Goal: Information Seeking & Learning: Find contact information

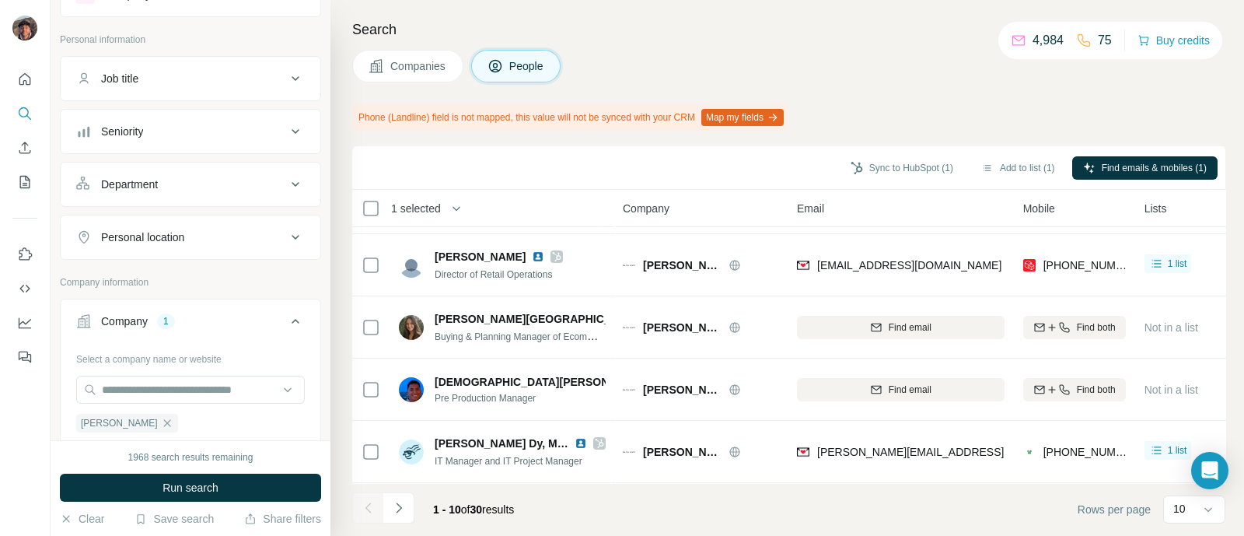
scroll to position [96, 0]
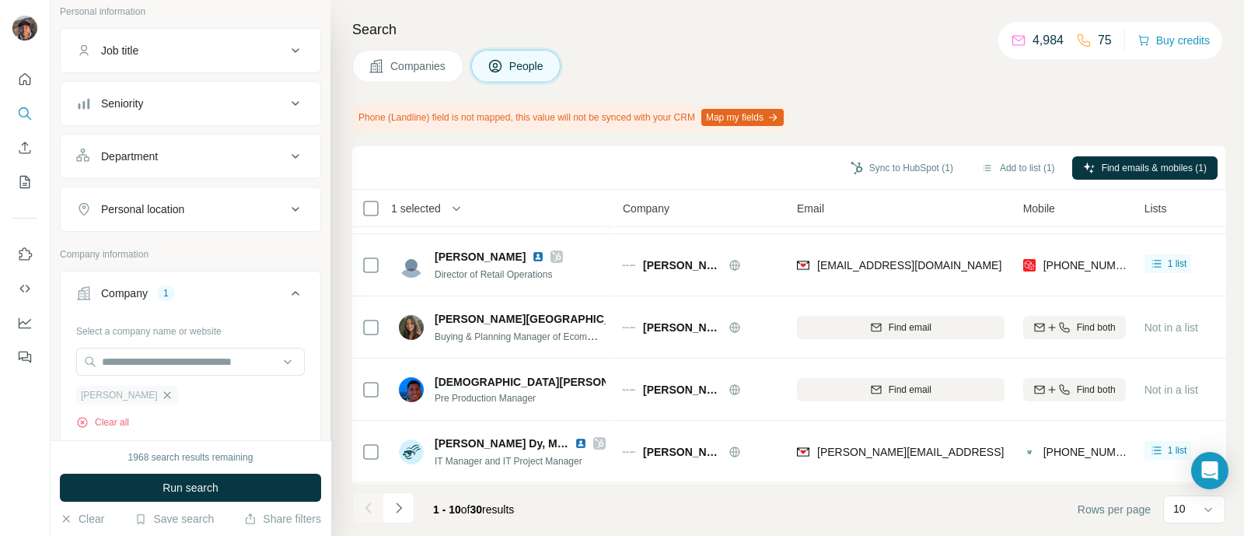
click at [163, 394] on icon "button" at bounding box center [166, 394] width 7 height 7
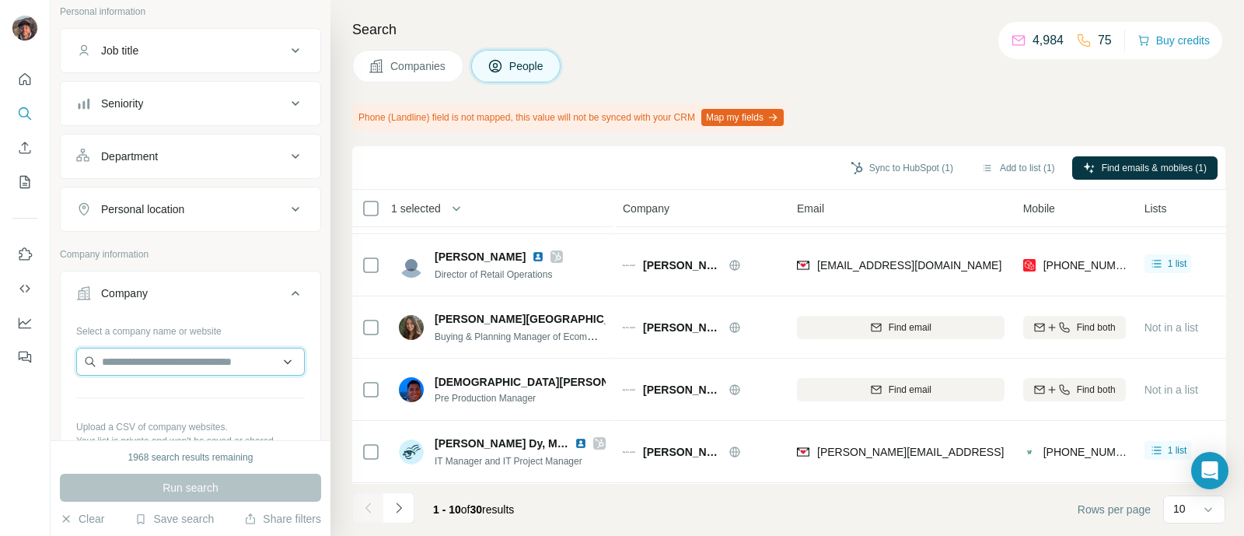
click at [145, 351] on input "text" at bounding box center [190, 362] width 229 height 28
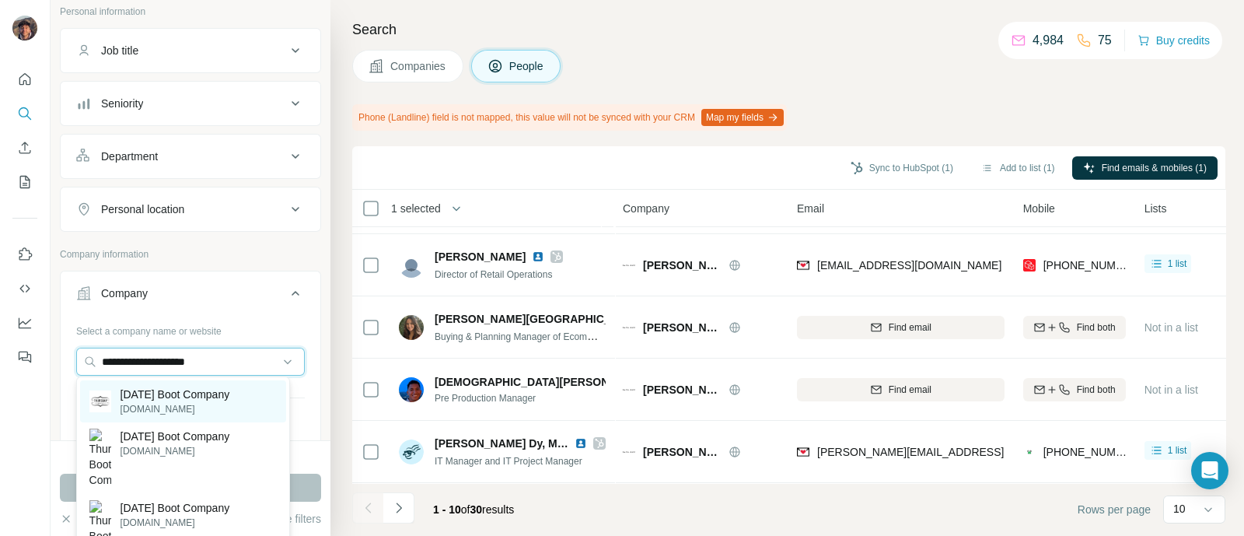
type input "**********"
click at [174, 402] on p "[DOMAIN_NAME]" at bounding box center [176, 409] width 110 height 14
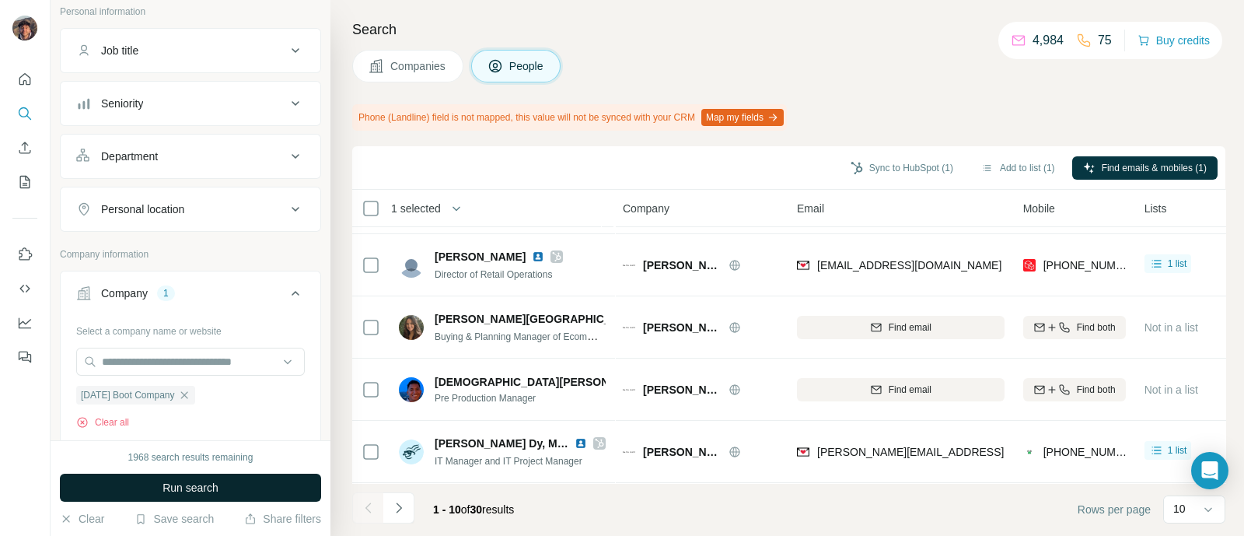
click at [178, 487] on span "Run search" at bounding box center [191, 488] width 56 height 16
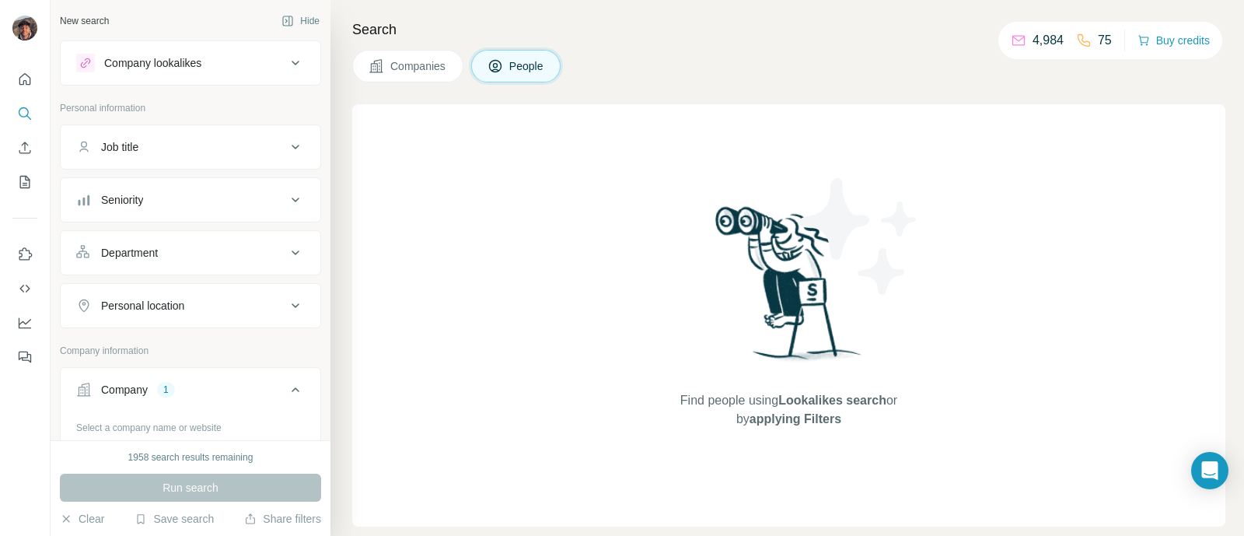
click at [386, 68] on button "Companies" at bounding box center [407, 66] width 111 height 33
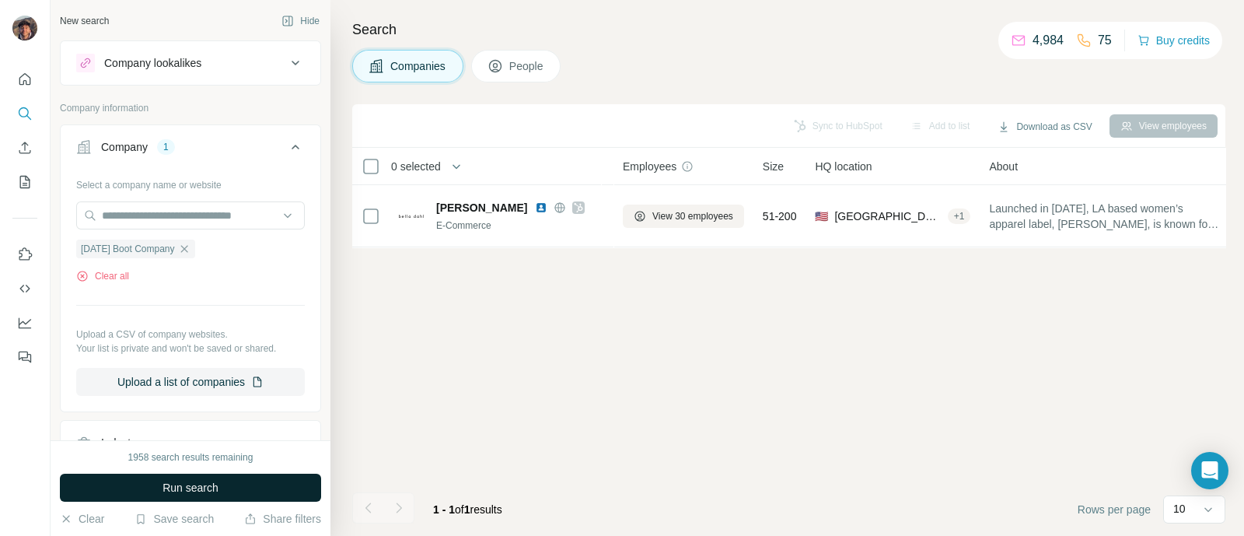
click at [187, 483] on span "Run search" at bounding box center [191, 488] width 56 height 16
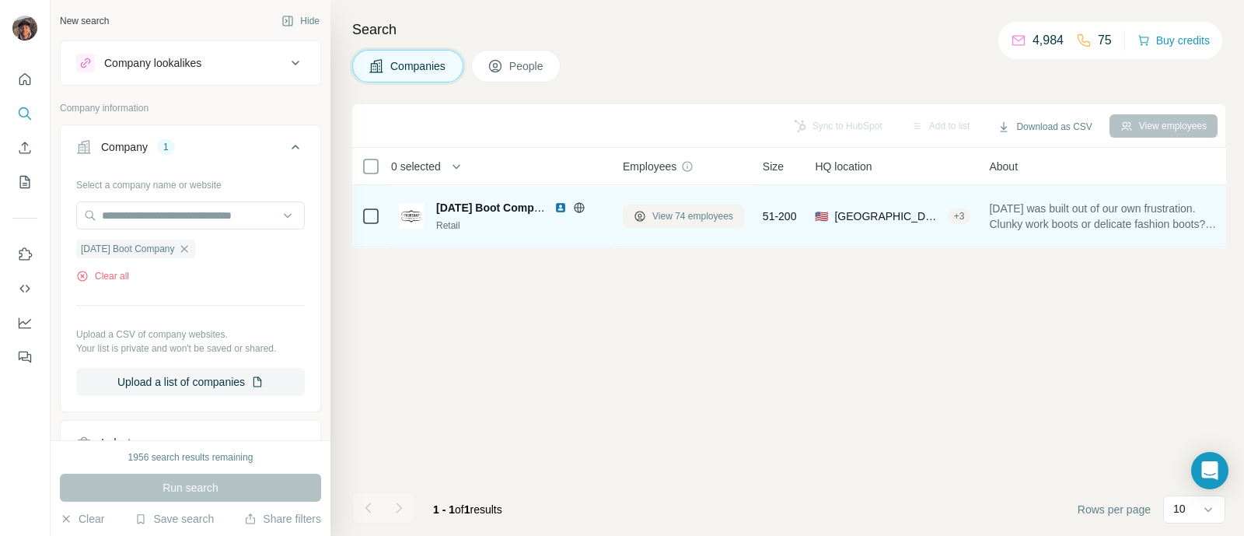
click at [683, 208] on button "View 74 employees" at bounding box center [683, 216] width 121 height 23
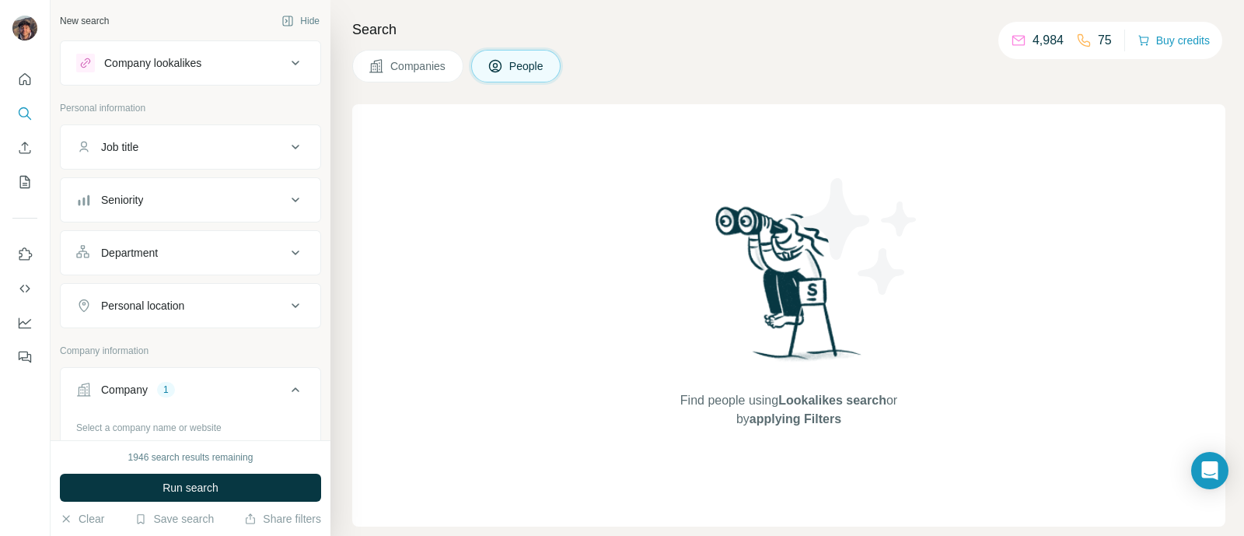
click at [412, 65] on span "Companies" at bounding box center [418, 66] width 57 height 16
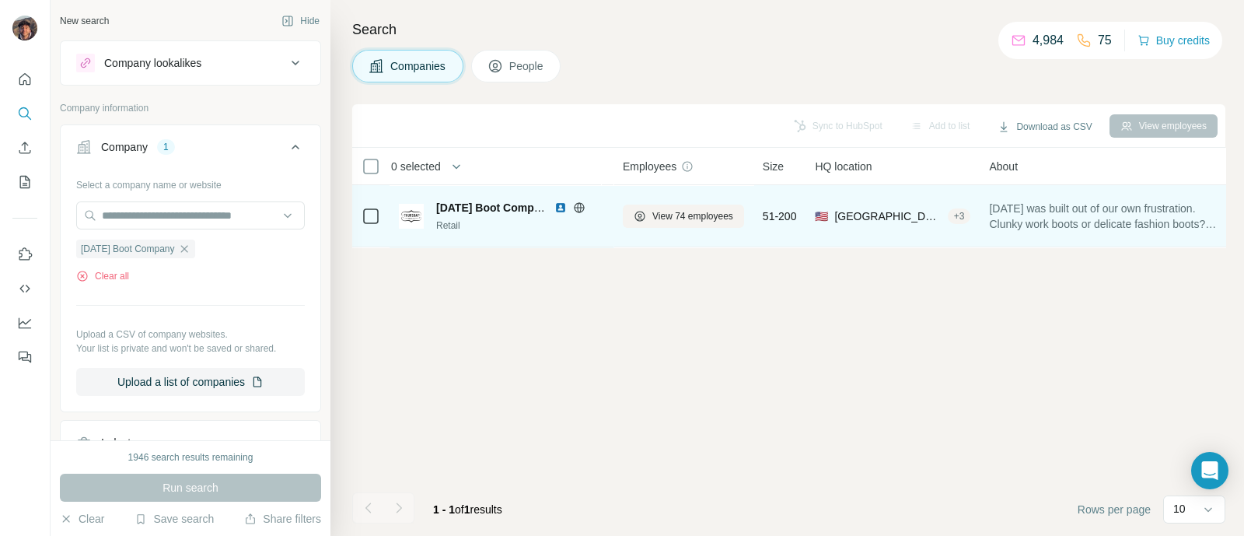
click at [579, 200] on div "[DATE] Boot Company" at bounding box center [520, 208] width 168 height 16
click at [579, 208] on icon at bounding box center [579, 207] width 12 height 12
click at [642, 210] on icon at bounding box center [640, 216] width 12 height 12
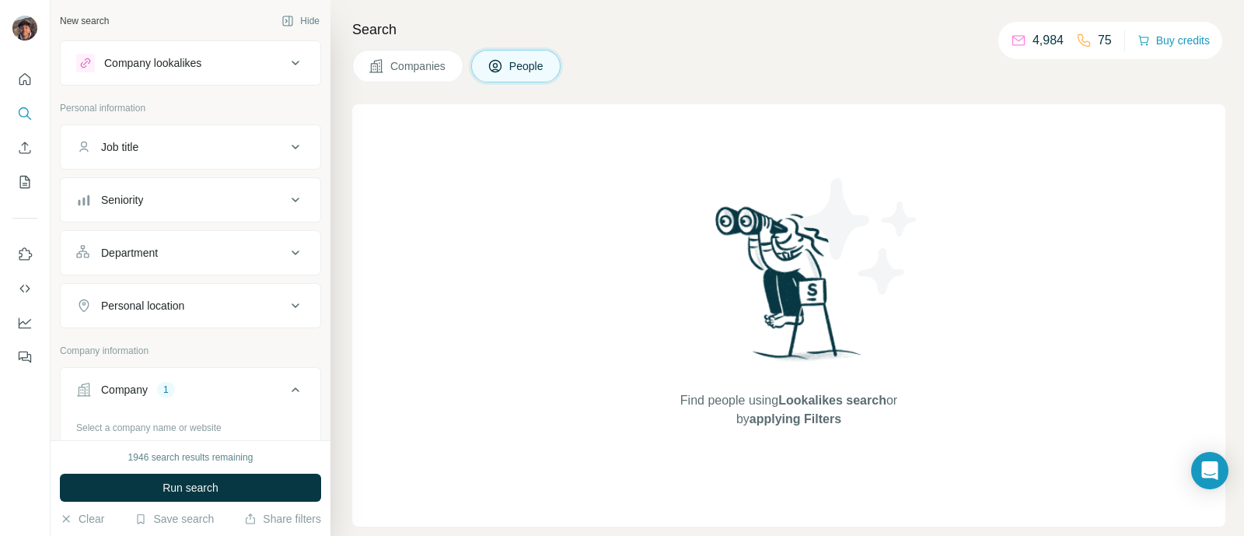
click at [410, 69] on span "Companies" at bounding box center [418, 66] width 57 height 16
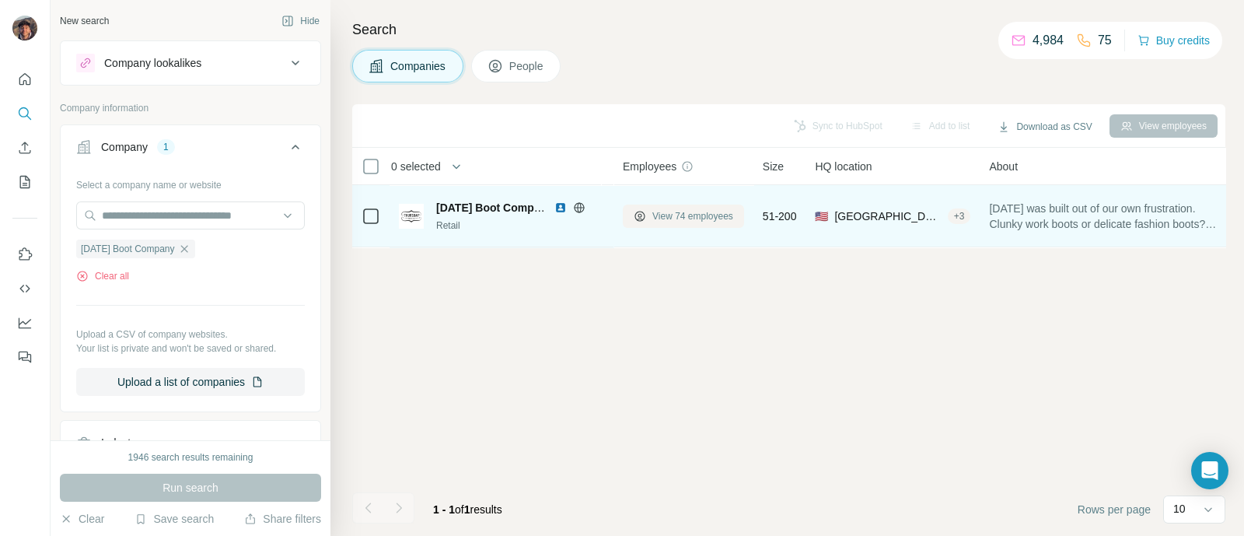
click at [715, 212] on span "View 74 employees" at bounding box center [693, 216] width 81 height 14
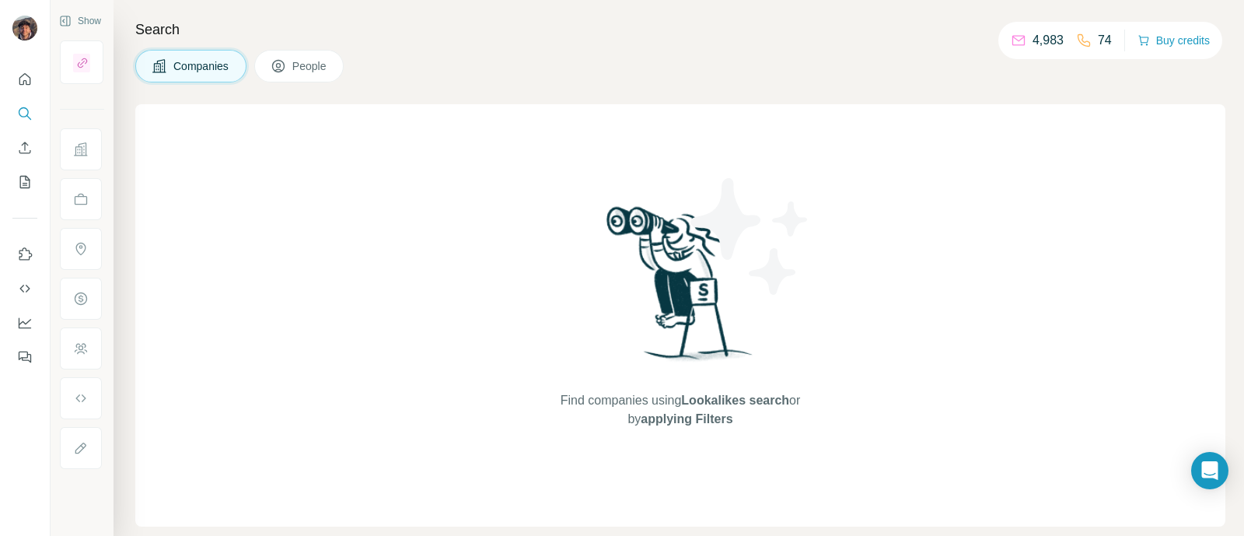
click at [208, 60] on span "Companies" at bounding box center [201, 66] width 57 height 16
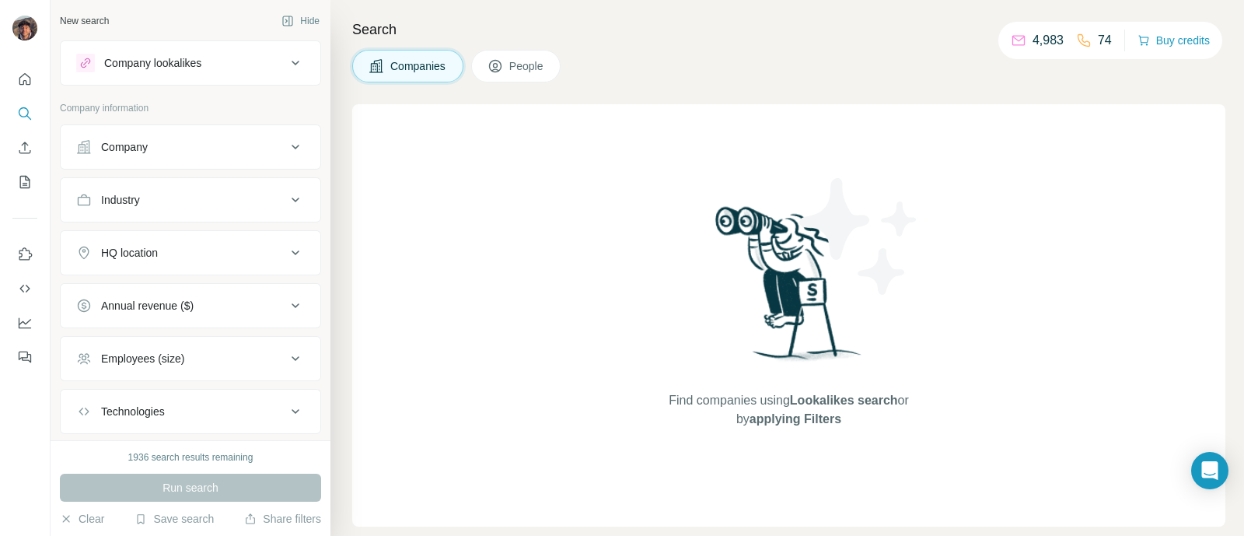
click at [185, 144] on div "Company" at bounding box center [181, 147] width 210 height 16
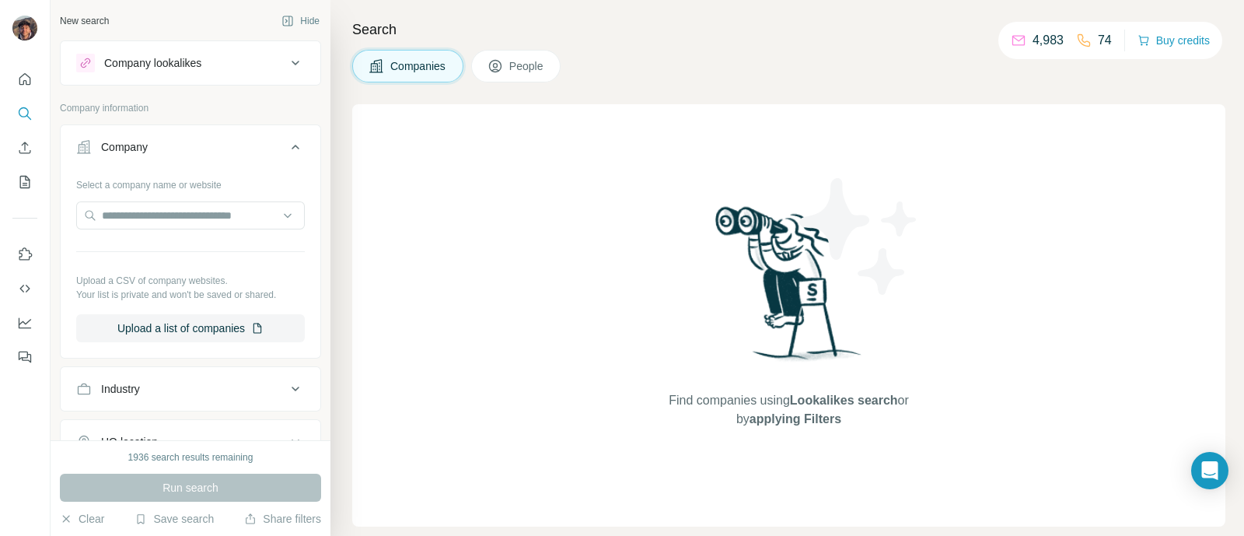
click at [173, 230] on div at bounding box center [190, 216] width 229 height 31
click at [195, 221] on input "text" at bounding box center [190, 215] width 229 height 28
paste input "**********"
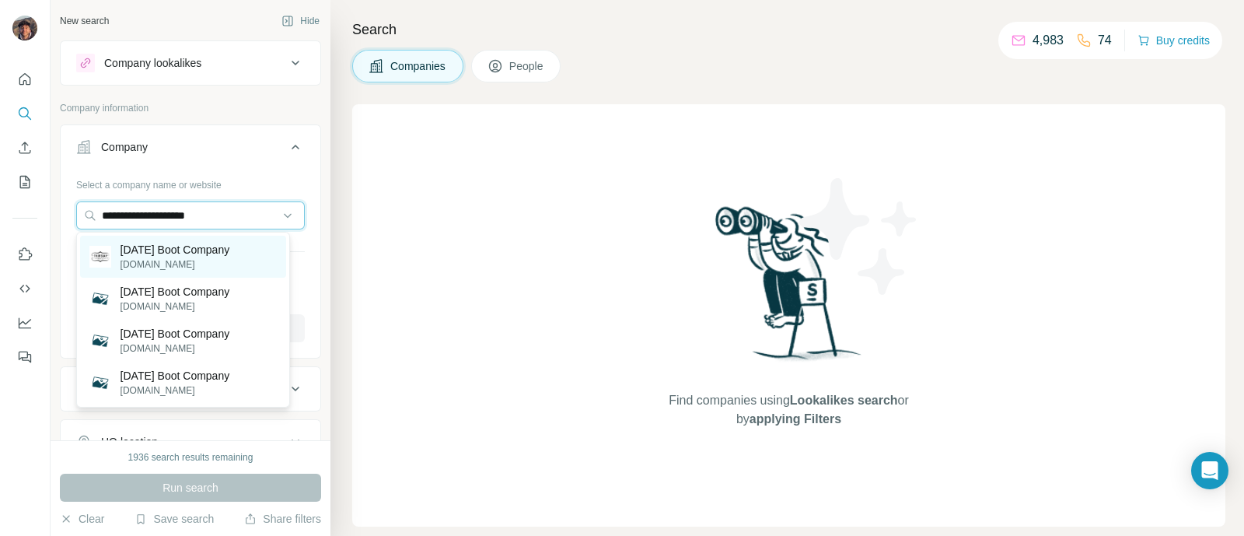
type input "**********"
click at [179, 271] on div "[DATE] Boot Company [DOMAIN_NAME]" at bounding box center [183, 257] width 206 height 42
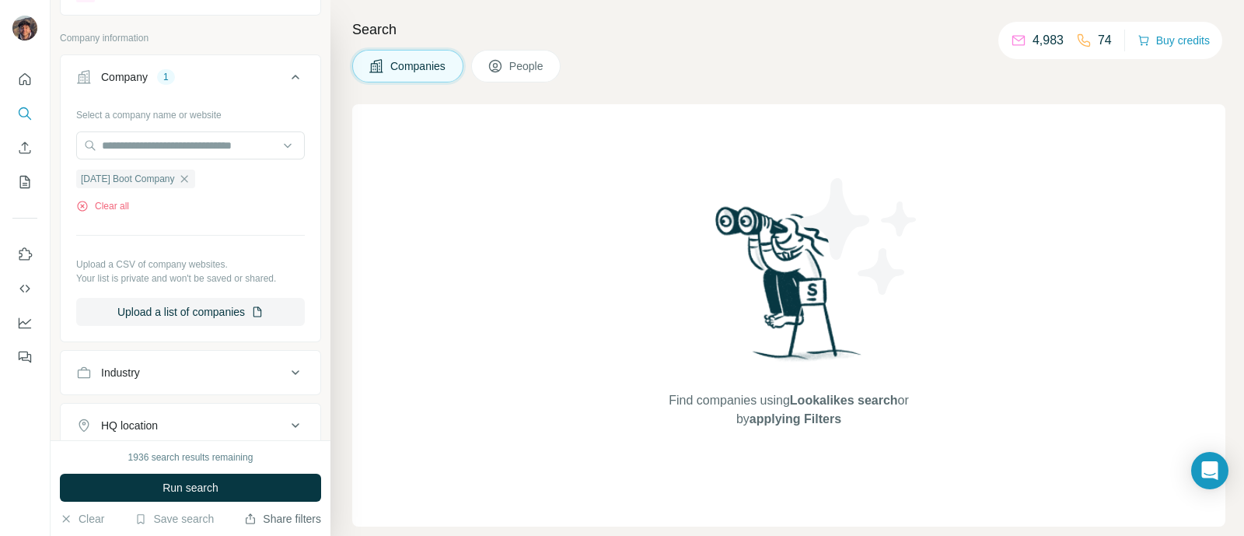
scroll to position [194, 0]
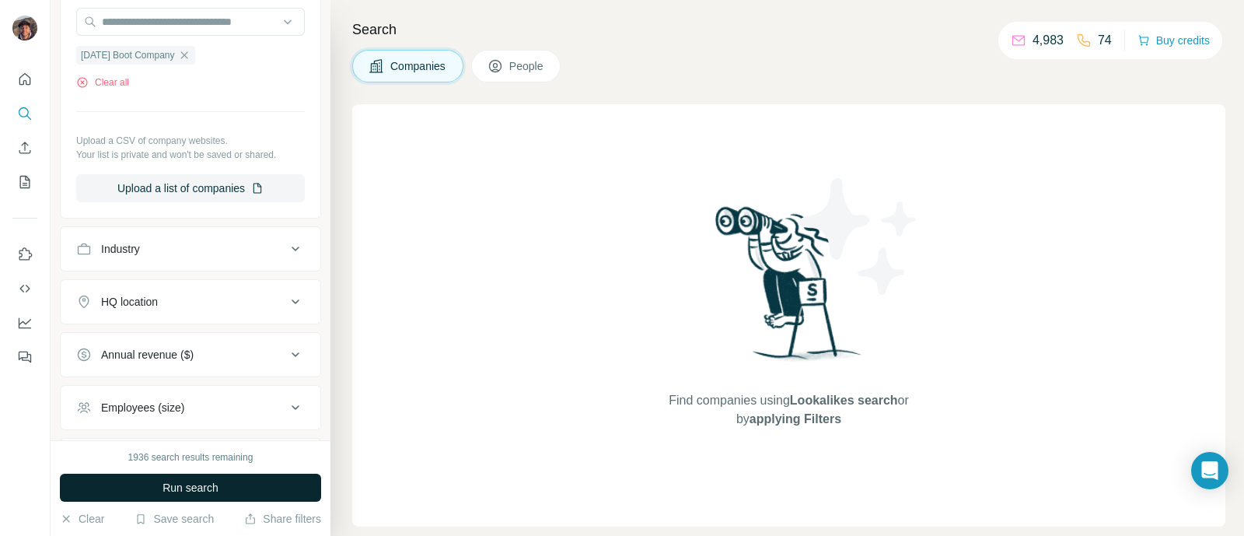
click at [170, 478] on button "Run search" at bounding box center [190, 488] width 261 height 28
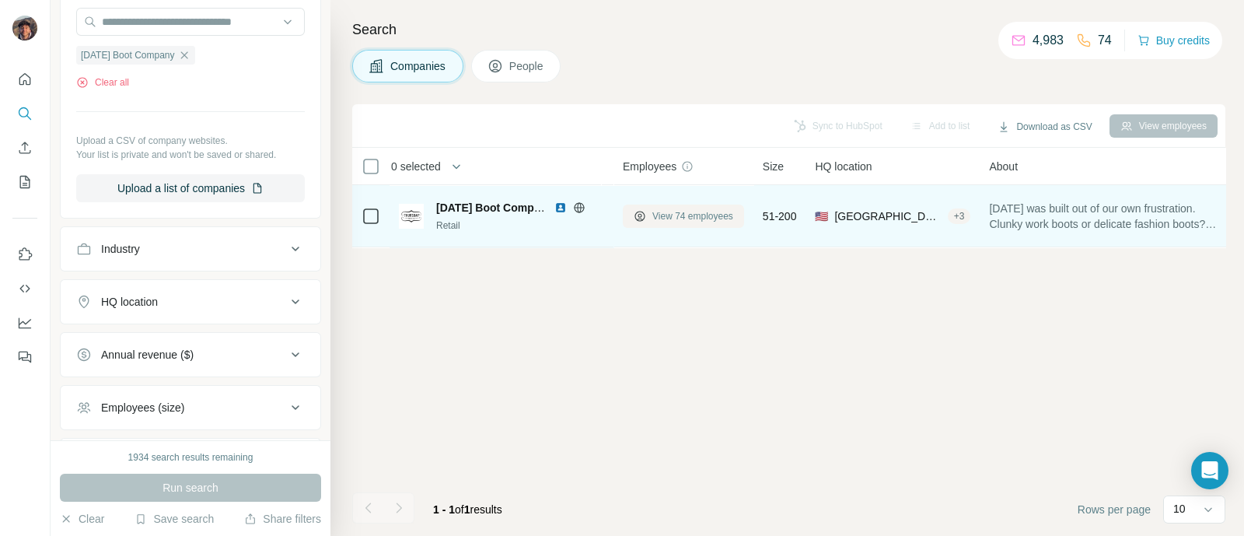
click at [677, 211] on span "View 74 employees" at bounding box center [693, 216] width 81 height 14
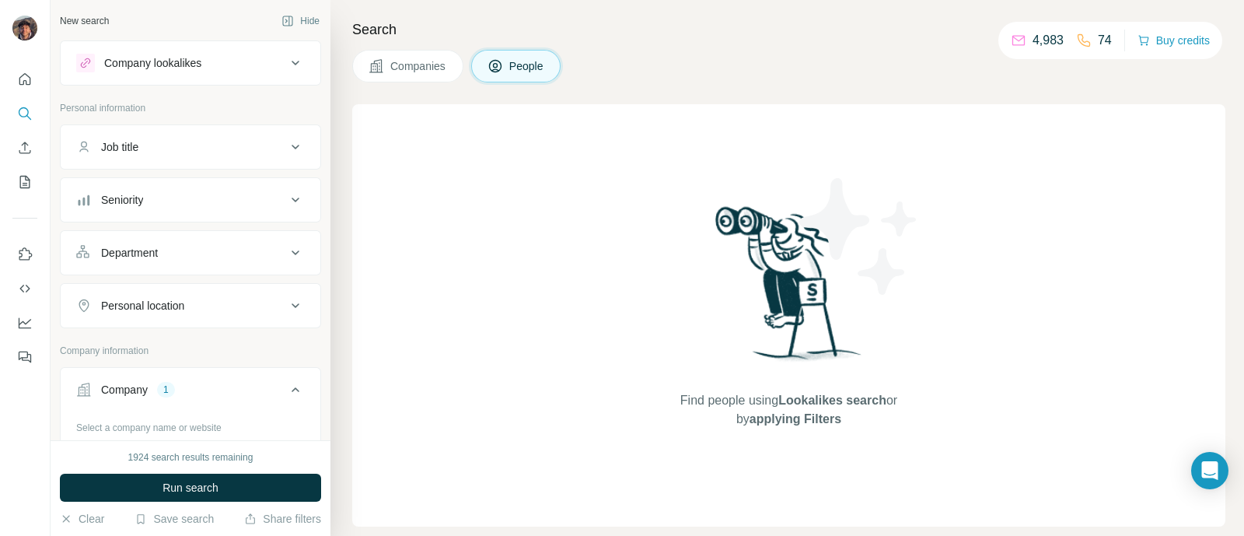
scroll to position [292, 0]
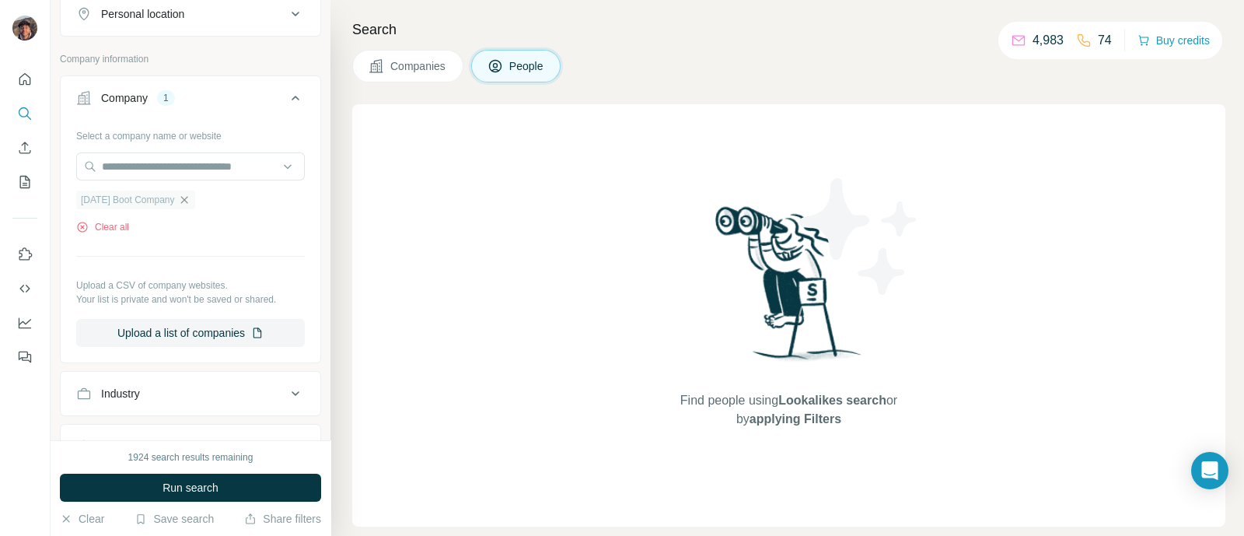
click at [191, 198] on icon "button" at bounding box center [184, 200] width 12 height 12
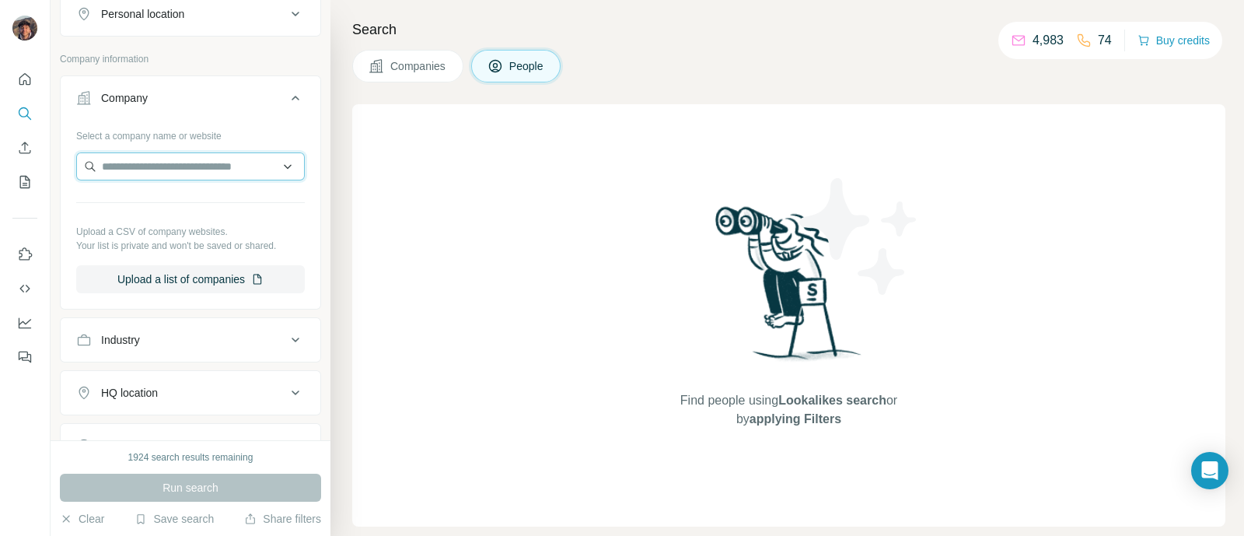
click at [191, 174] on input "text" at bounding box center [190, 166] width 229 height 28
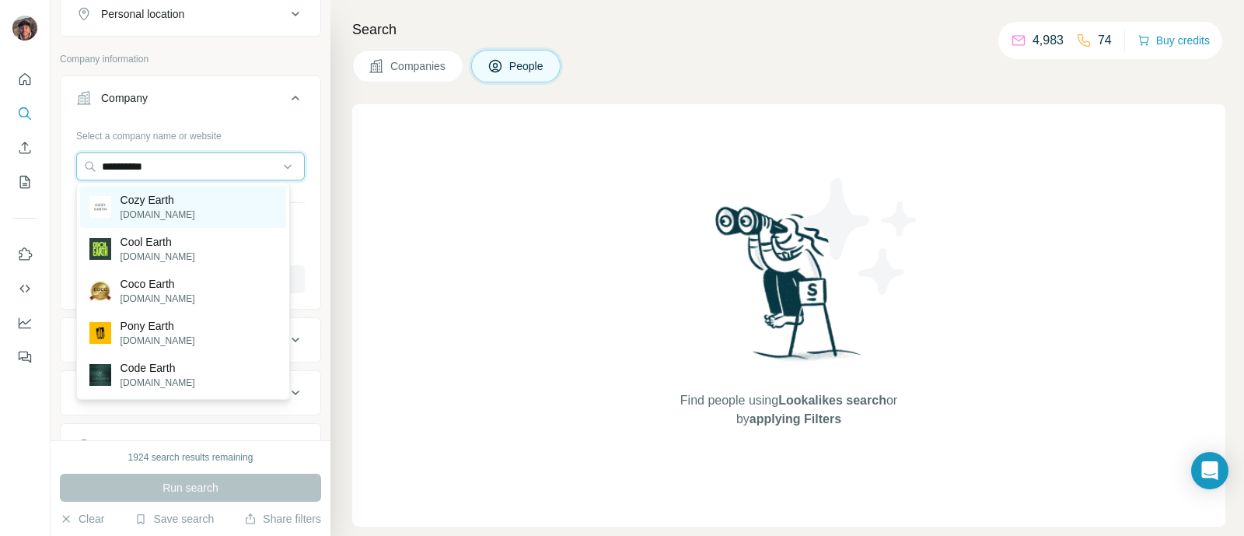
type input "**********"
click at [126, 199] on p "Cozy Earth" at bounding box center [158, 200] width 75 height 16
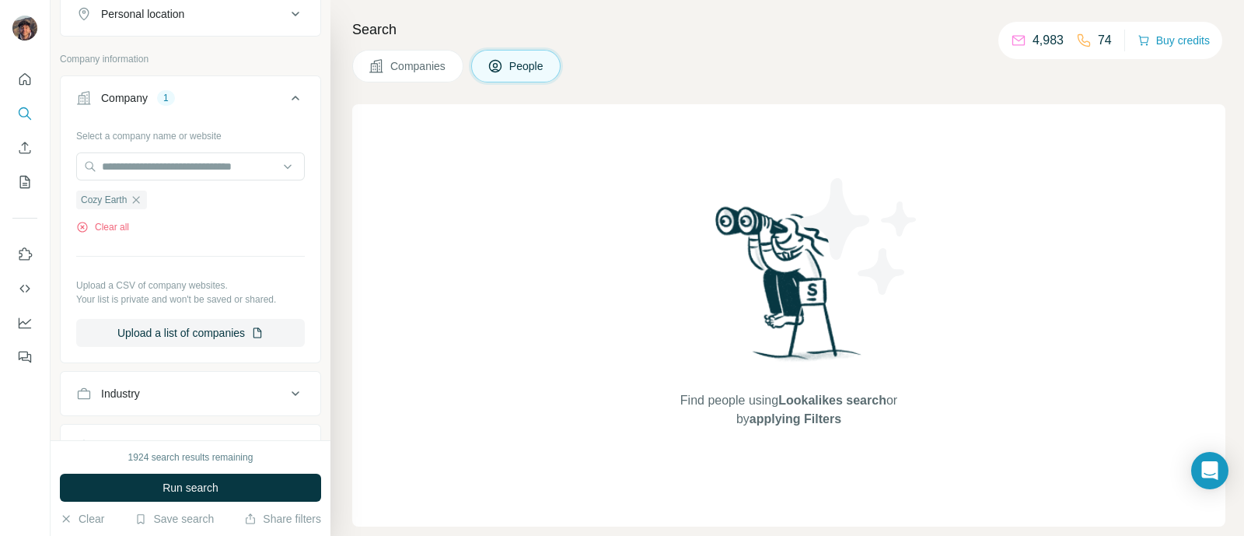
scroll to position [388, 0]
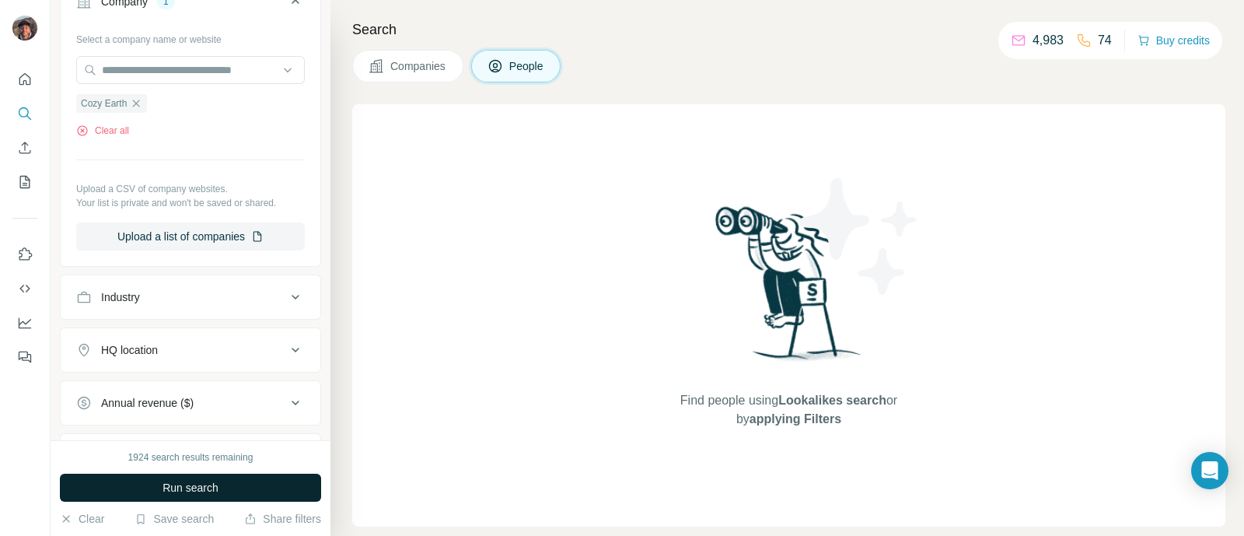
click at [177, 486] on span "Run search" at bounding box center [191, 488] width 56 height 16
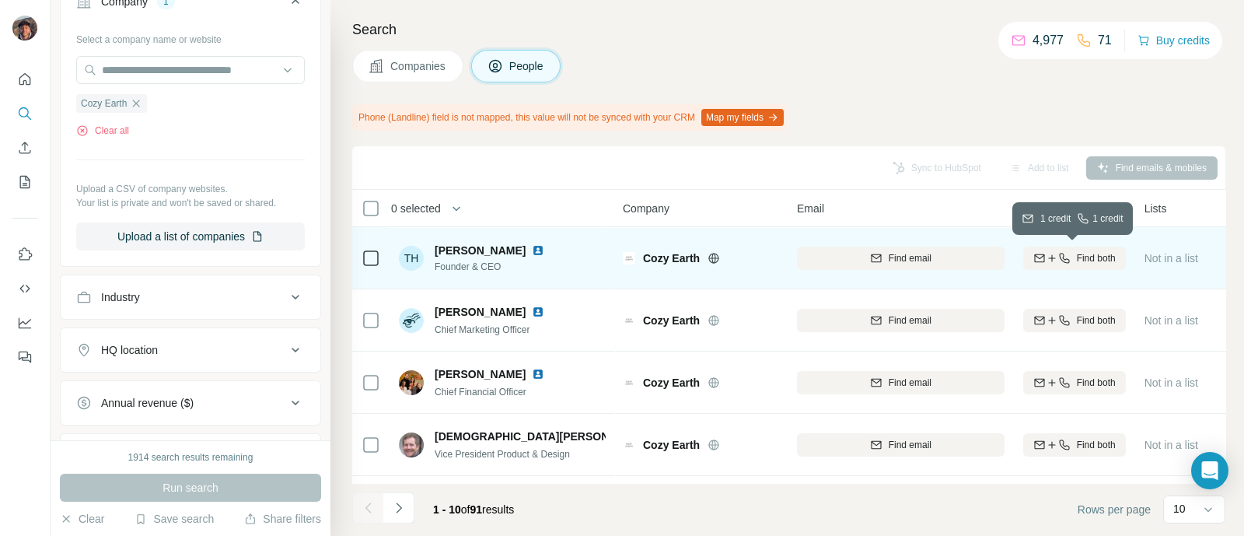
click at [1089, 255] on span "Find both" at bounding box center [1096, 258] width 39 height 14
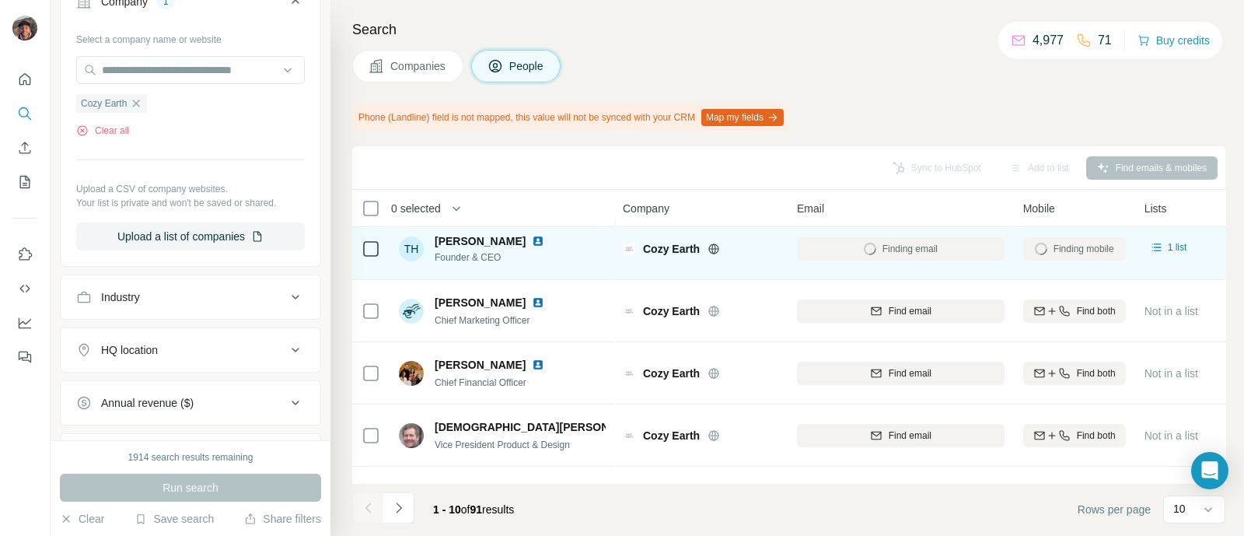
scroll to position [0, 0]
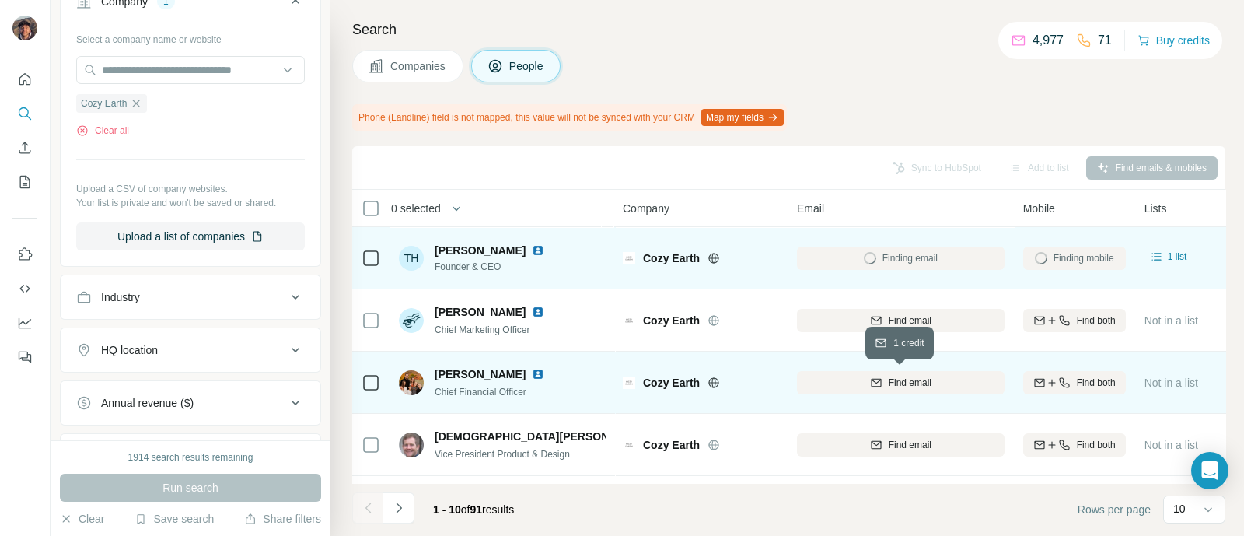
click at [964, 371] on button "Find email" at bounding box center [901, 382] width 208 height 23
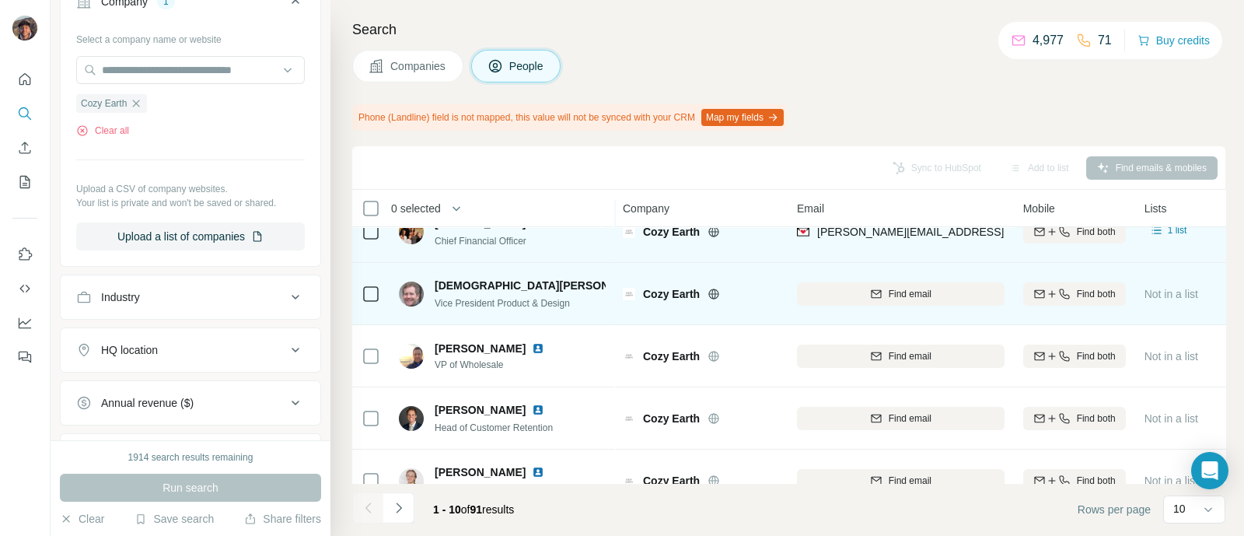
scroll to position [181, 0]
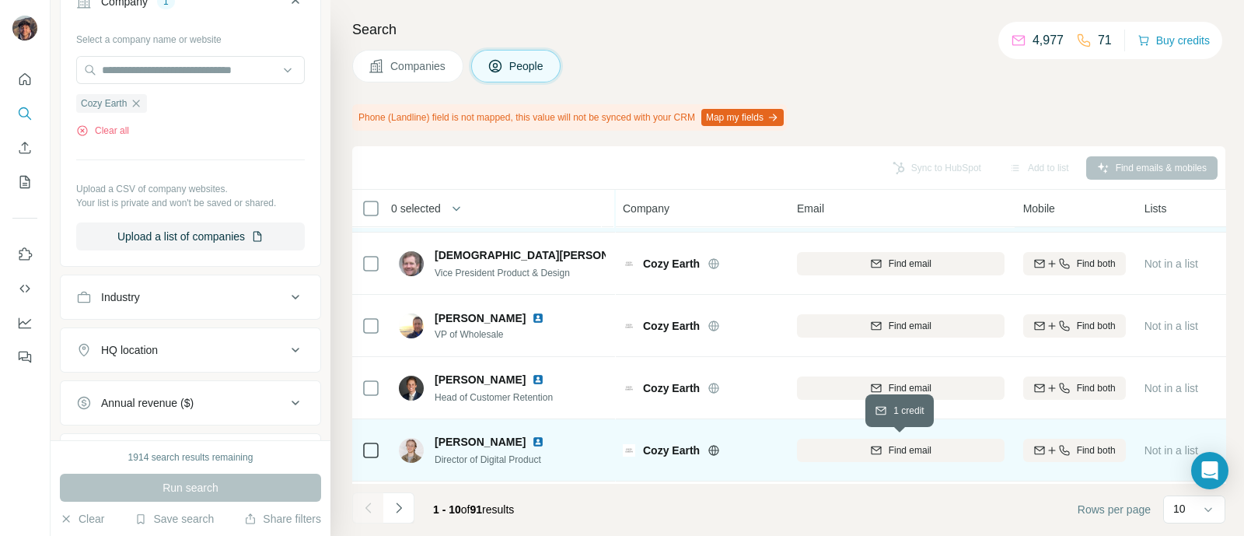
click at [825, 453] on div "Find email" at bounding box center [901, 450] width 208 height 14
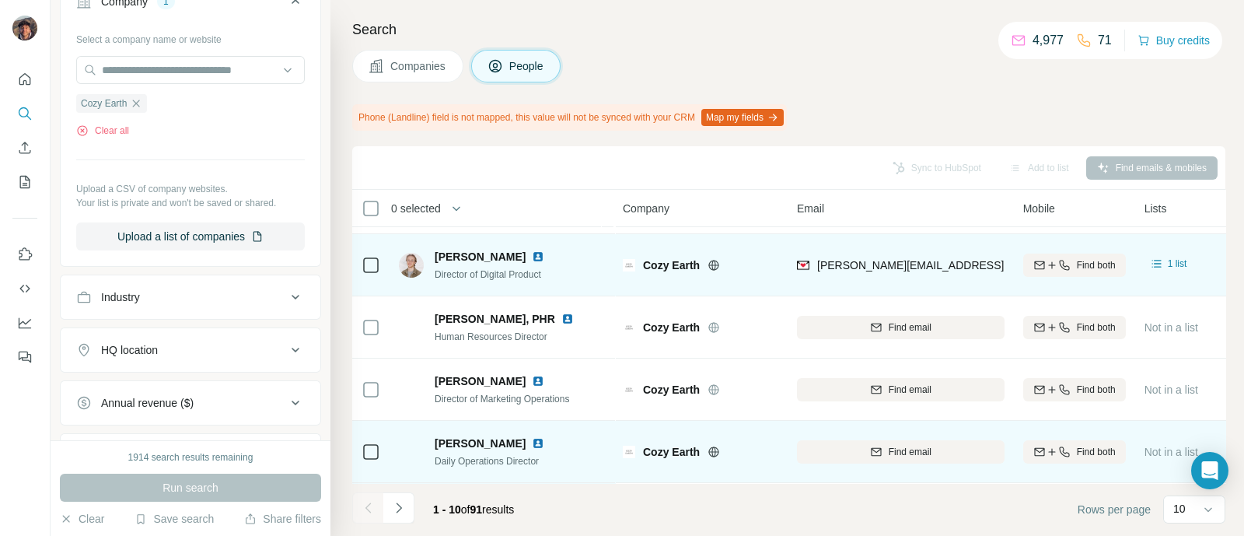
scroll to position [278, 0]
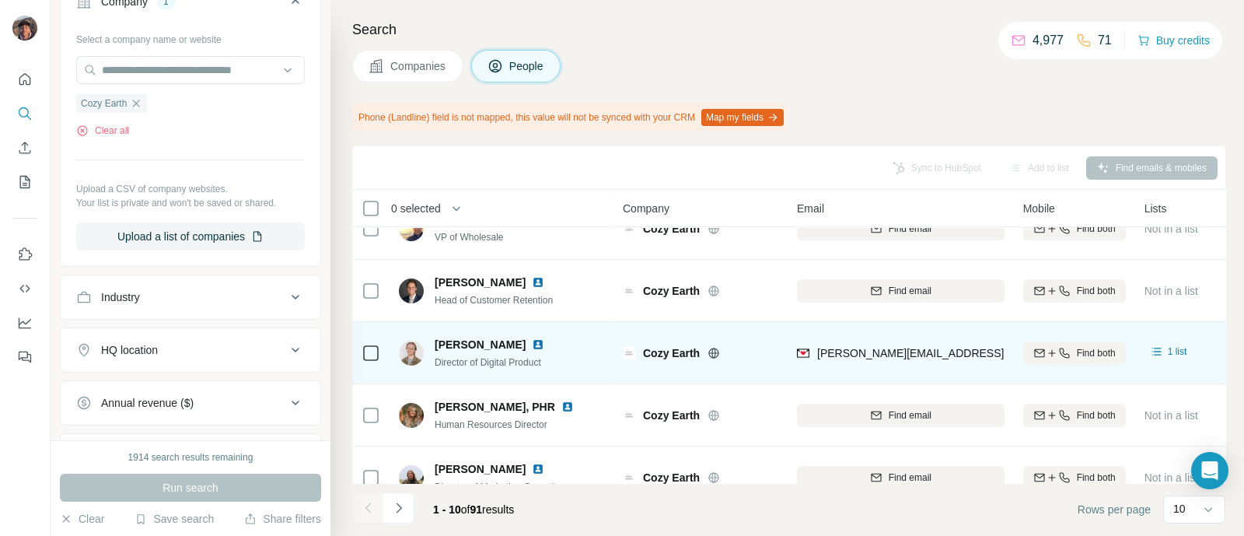
click at [381, 515] on div at bounding box center [367, 507] width 31 height 31
click at [391, 513] on icon "Navigate to next page" at bounding box center [399, 508] width 16 height 16
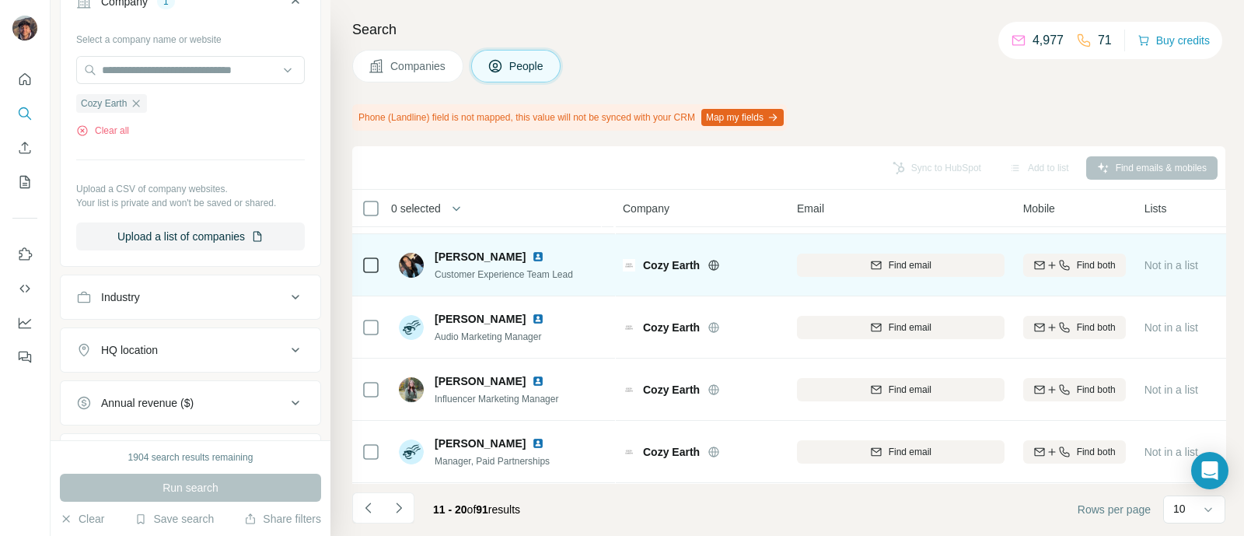
scroll to position [0, 0]
